Goal: Understand site structure: Understand site structure

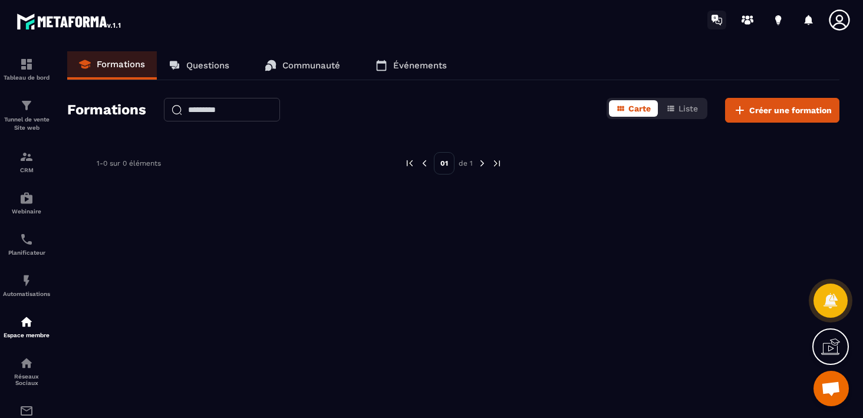
click at [719, 18] on icon at bounding box center [719, 22] width 6 height 8
click at [776, 24] on icon at bounding box center [778, 20] width 19 height 19
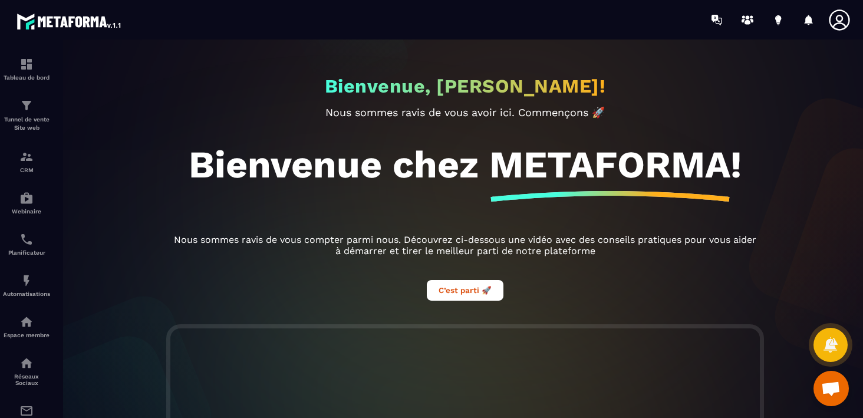
click at [805, 21] on div at bounding box center [809, 20] width 24 height 24
click at [808, 22] on icon at bounding box center [809, 20] width 8 height 10
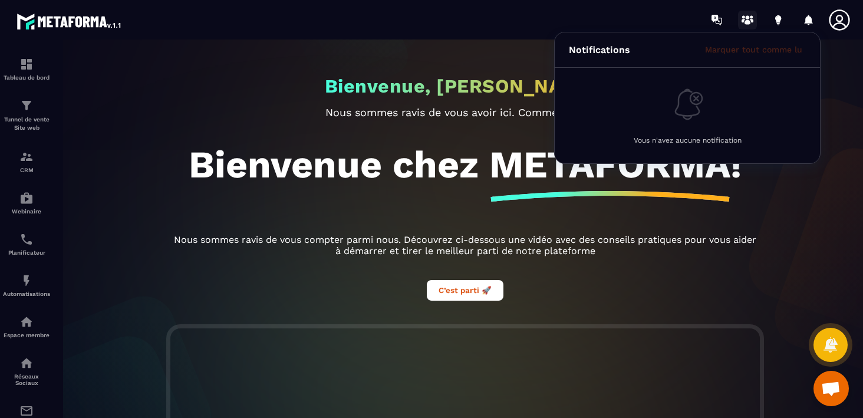
click at [746, 21] on icon at bounding box center [748, 22] width 6 height 5
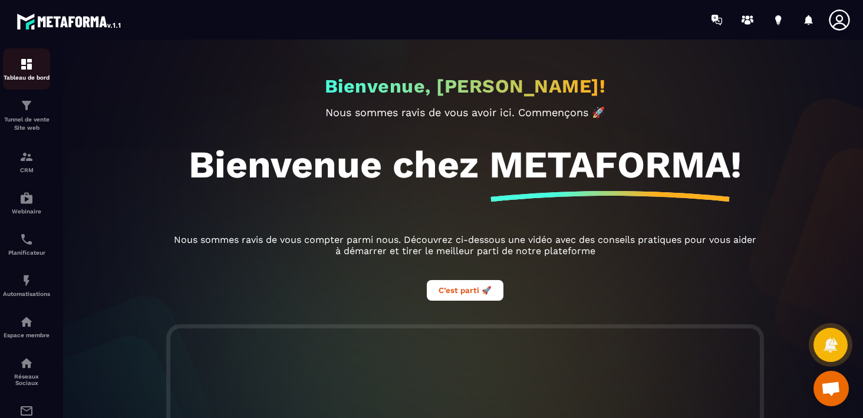
click at [24, 75] on p "Tableau de bord" at bounding box center [26, 77] width 47 height 6
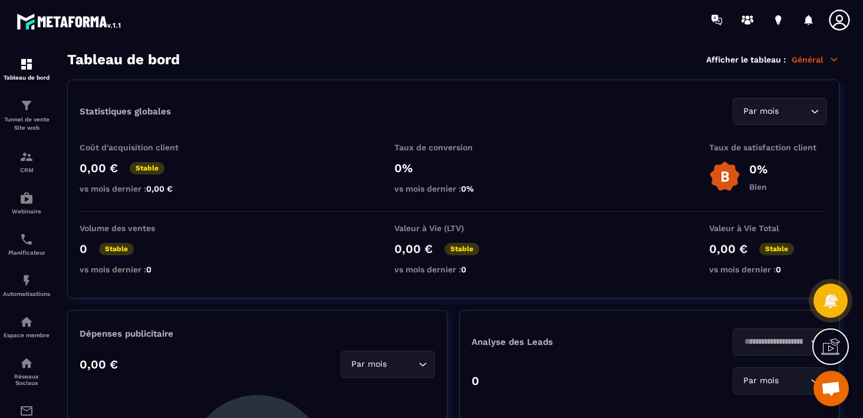
click at [833, 347] on icon at bounding box center [830, 346] width 19 height 19
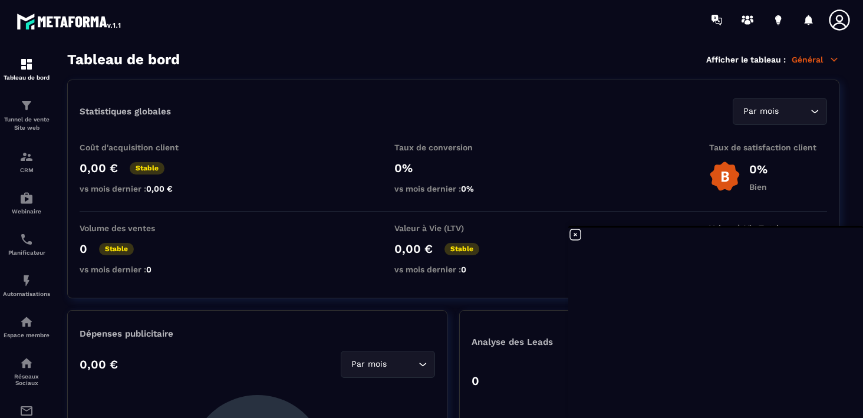
click at [575, 236] on icon at bounding box center [575, 235] width 14 height 14
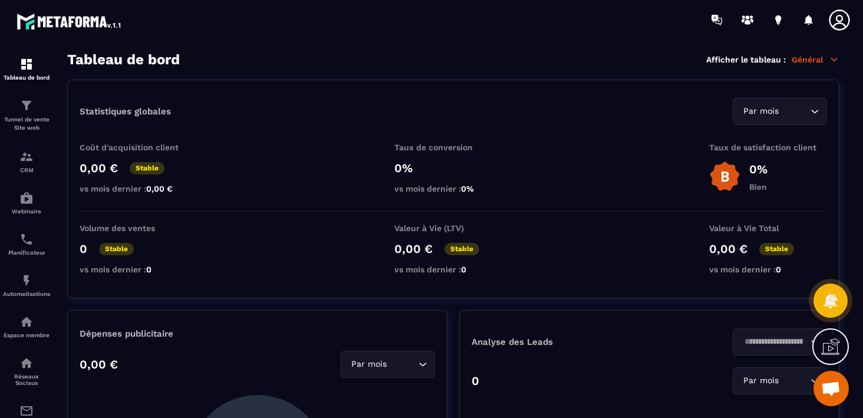
click at [826, 386] on span "Ouvrir le chat" at bounding box center [830, 390] width 19 height 17
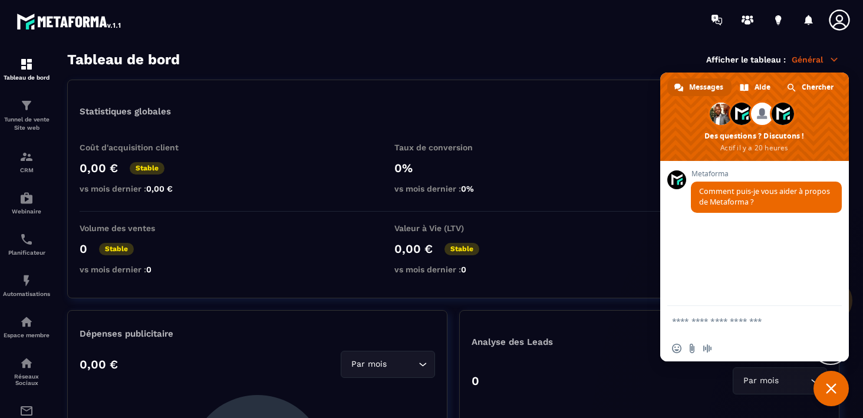
click at [826, 386] on span "Fermer le chat" at bounding box center [831, 388] width 11 height 11
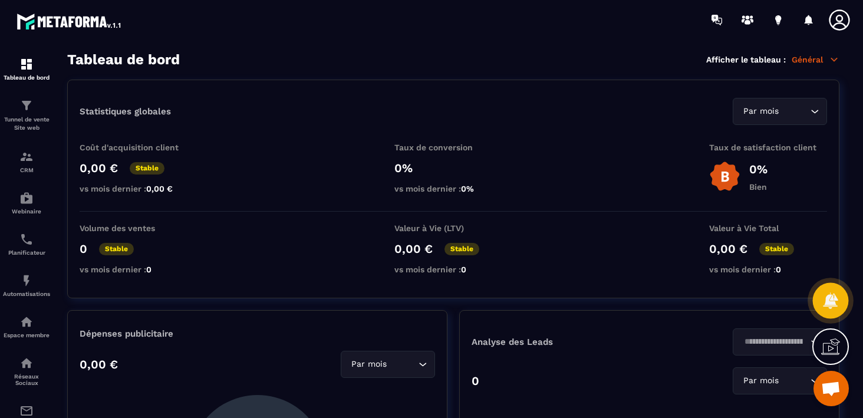
click at [833, 303] on icon at bounding box center [830, 300] width 15 height 16
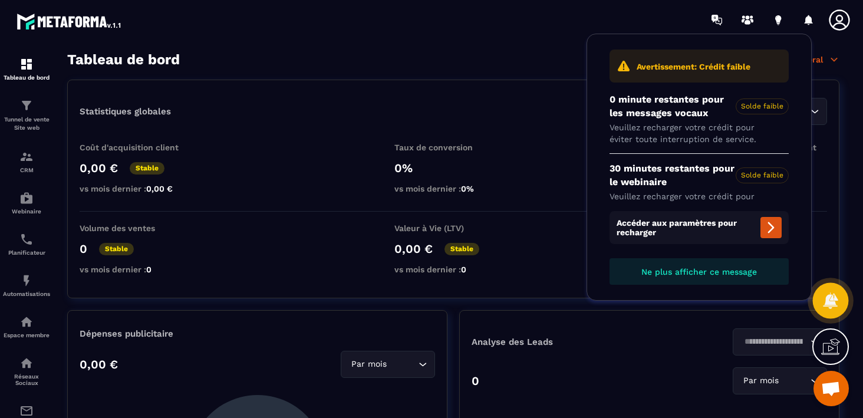
click at [833, 303] on icon at bounding box center [830, 300] width 15 height 16
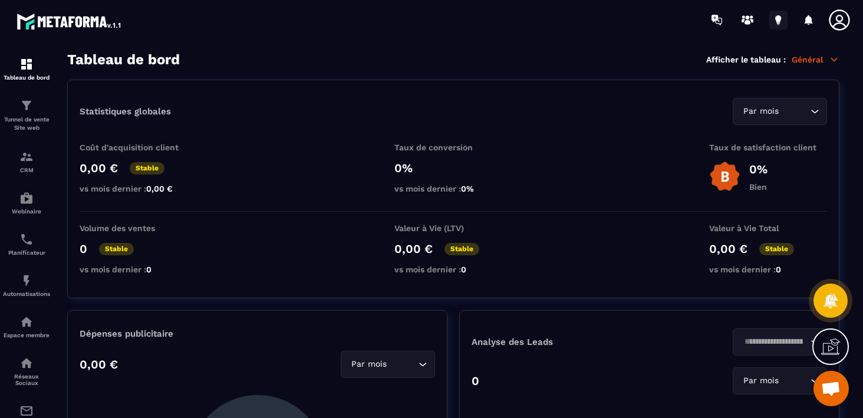
click at [780, 22] on icon at bounding box center [778, 20] width 19 height 19
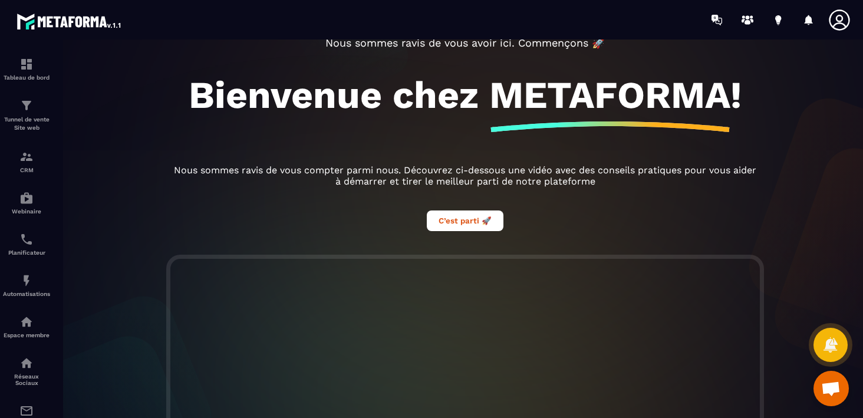
scroll to position [71, 0]
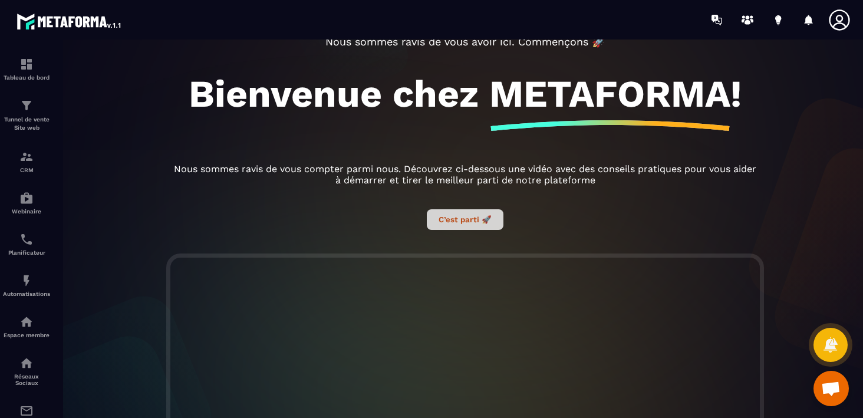
click at [461, 223] on button "C’est parti 🚀" at bounding box center [465, 219] width 77 height 21
click at [455, 219] on button "C’est parti 🚀" at bounding box center [465, 219] width 77 height 21
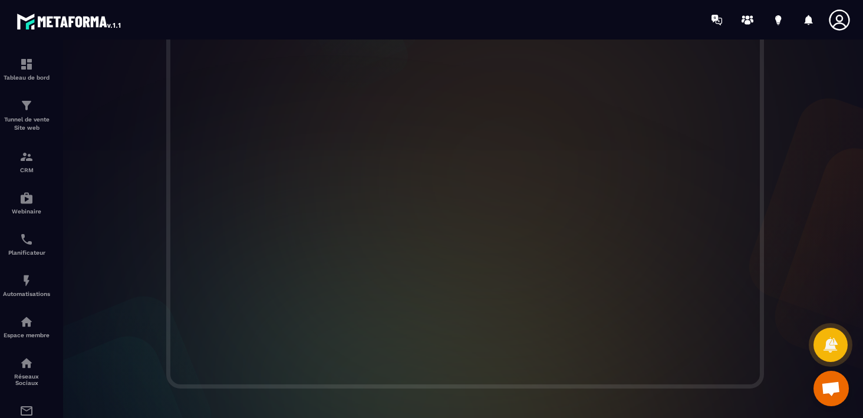
click at [767, 228] on div at bounding box center [465, 188] width 820 height 402
click at [763, 272] on div at bounding box center [465, 188] width 820 height 402
